Goal: Find specific fact: Find specific fact

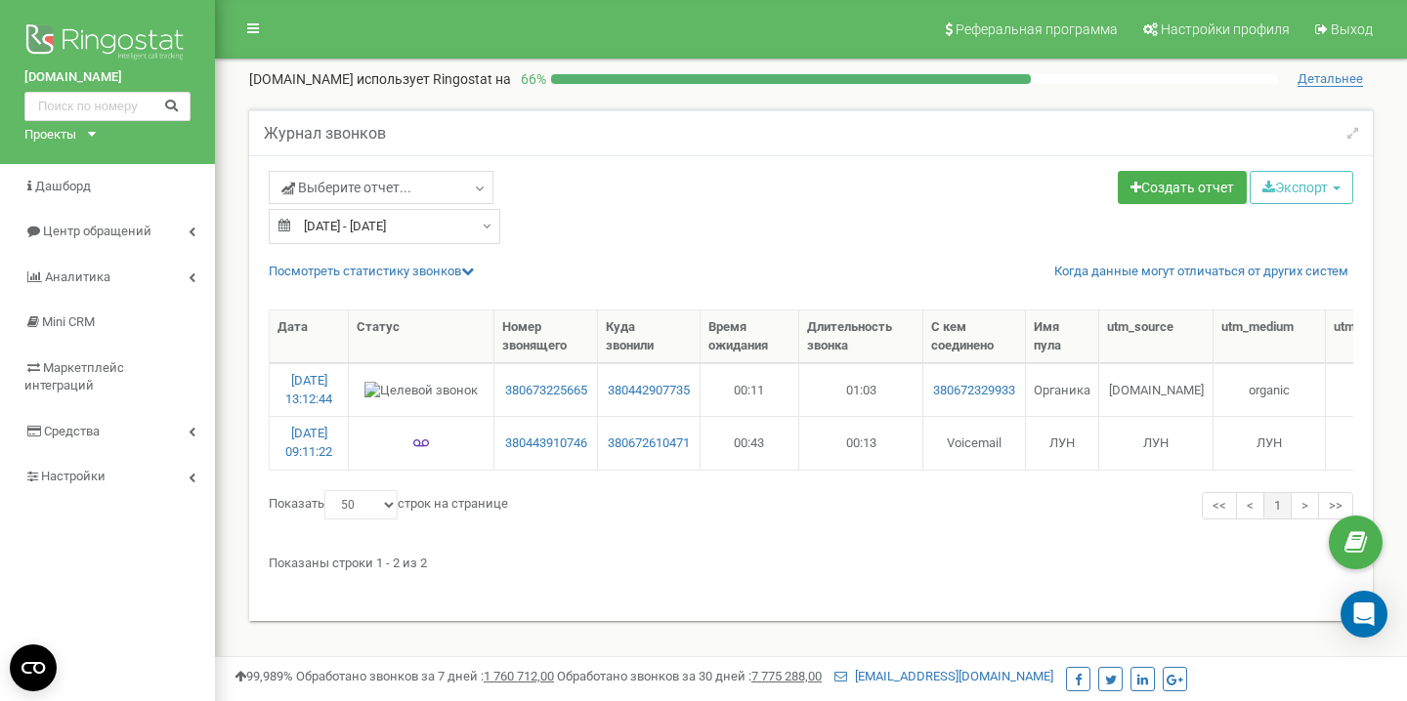
select select "50"
drag, startPoint x: 591, startPoint y: 396, endPoint x: 520, endPoint y: 396, distance: 71.3
click at [520, 396] on td "380673225665" at bounding box center [546, 389] width 104 height 53
copy link "0673225665"
select select "50"
